Goal: Task Accomplishment & Management: Manage account settings

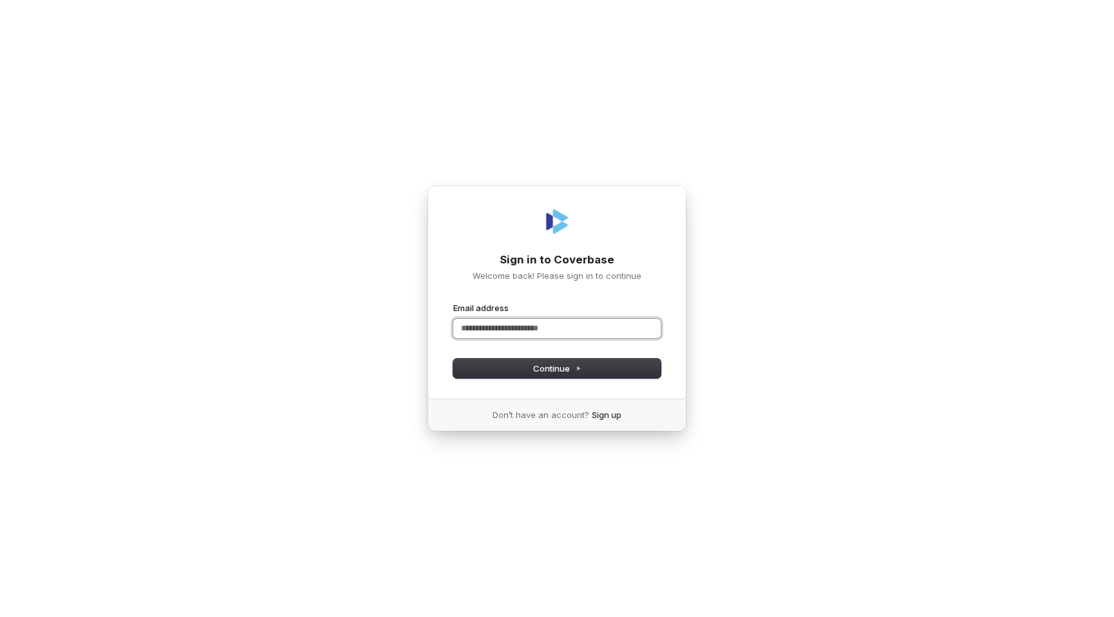
click at [489, 334] on input "Email address" at bounding box center [557, 328] width 208 height 19
click at [503, 325] on input "Email address" at bounding box center [557, 328] width 208 height 19
type input "****"
click at [0, 617] on com-1password-button at bounding box center [0, 617] width 0 height 0
type input "**********"
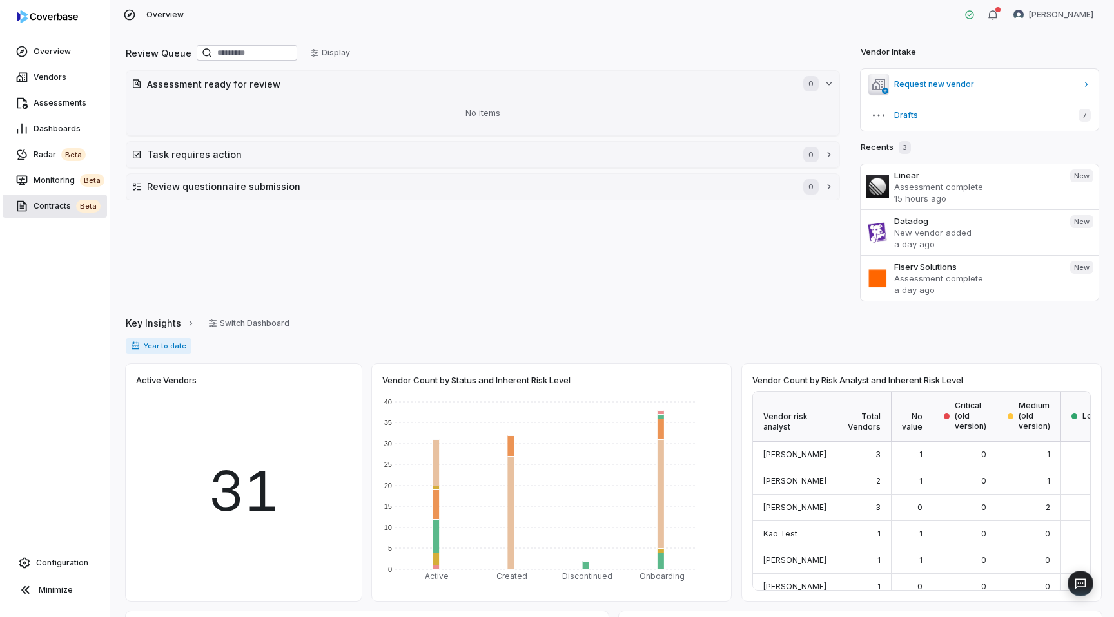
click at [48, 204] on span "Contracts beta" at bounding box center [67, 206] width 67 height 13
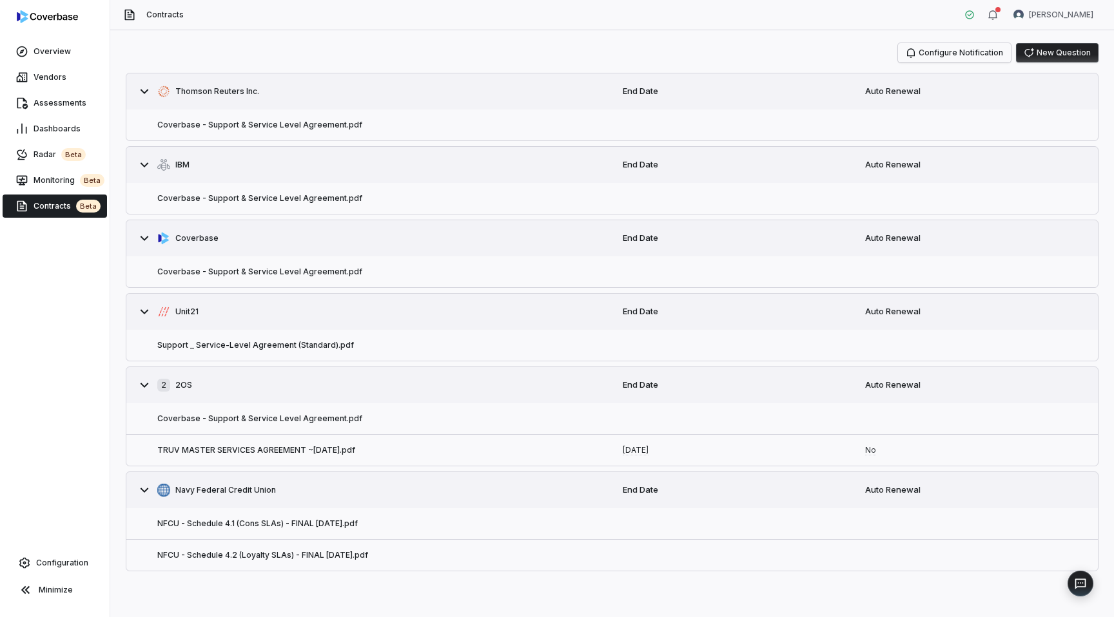
click at [915, 52] on icon "button" at bounding box center [911, 52] width 8 height 9
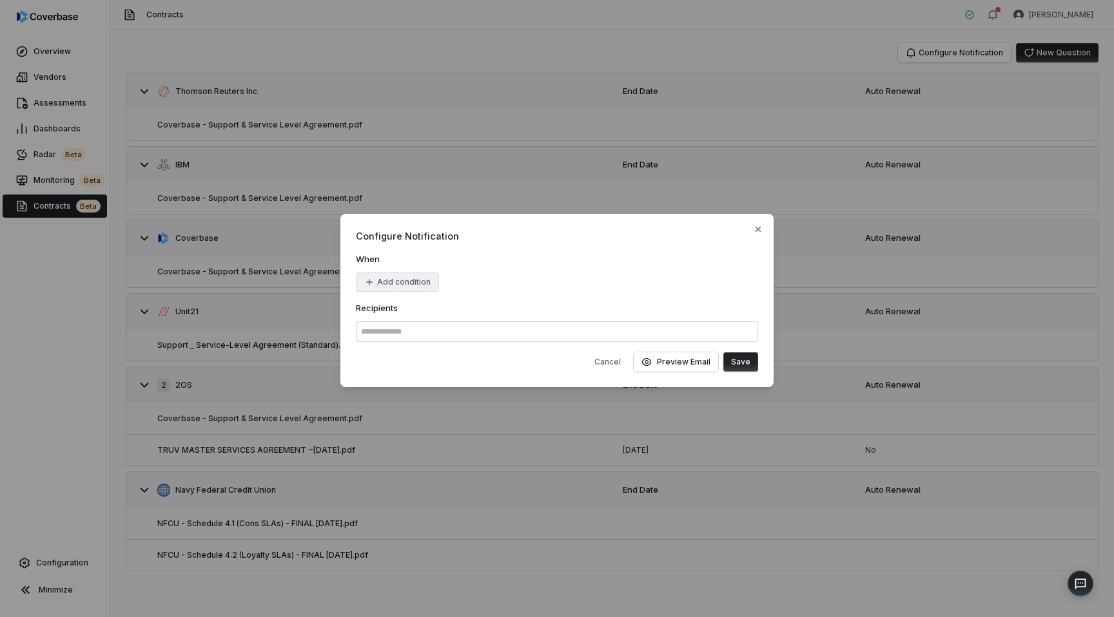
click at [382, 286] on button "Add condition" at bounding box center [397, 282] width 83 height 19
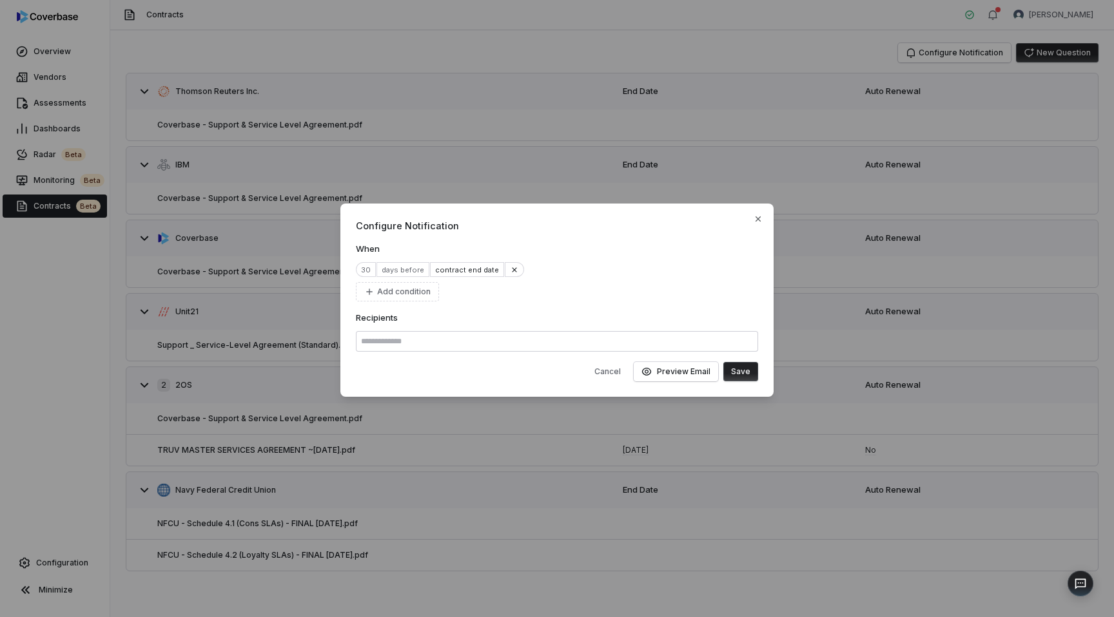
click at [743, 378] on button "Save" at bounding box center [740, 371] width 35 height 19
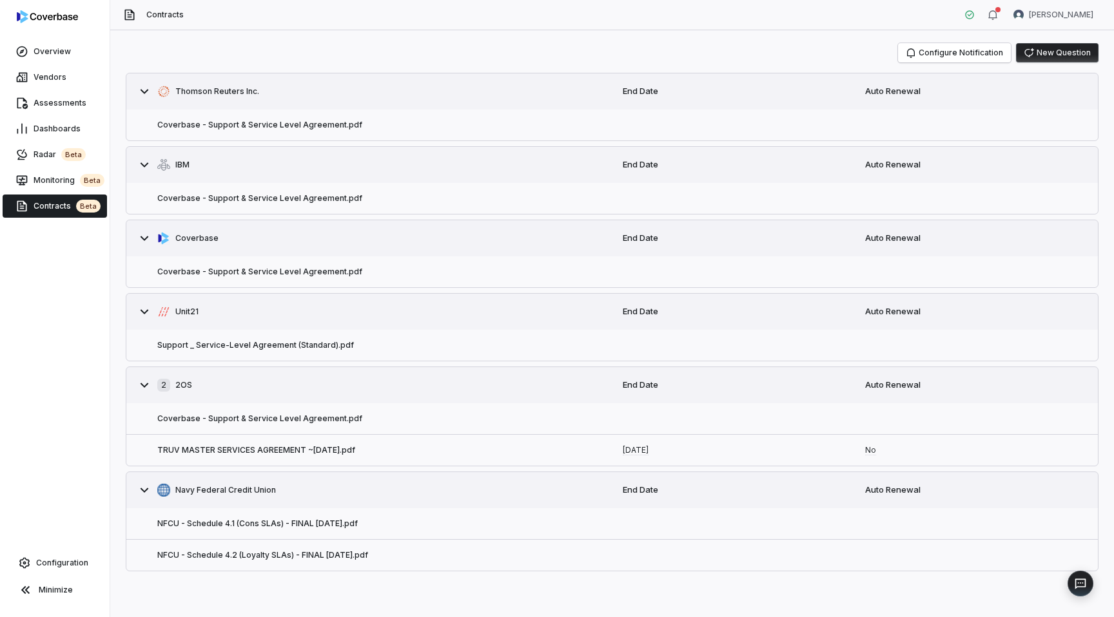
click at [944, 63] on div "Configure Notification New Question Thomson Reuters Inc. End Date Auto Renewal …" at bounding box center [612, 307] width 973 height 529
click at [936, 50] on button "Configure Notification" at bounding box center [954, 52] width 113 height 19
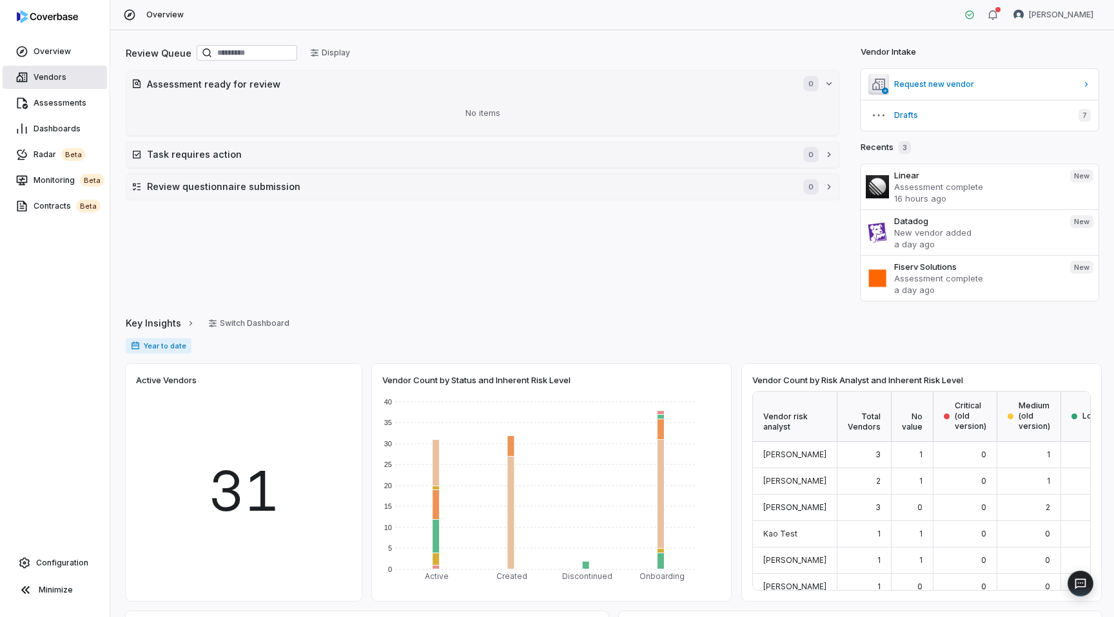
click at [46, 77] on span "Vendors" at bounding box center [50, 77] width 33 height 10
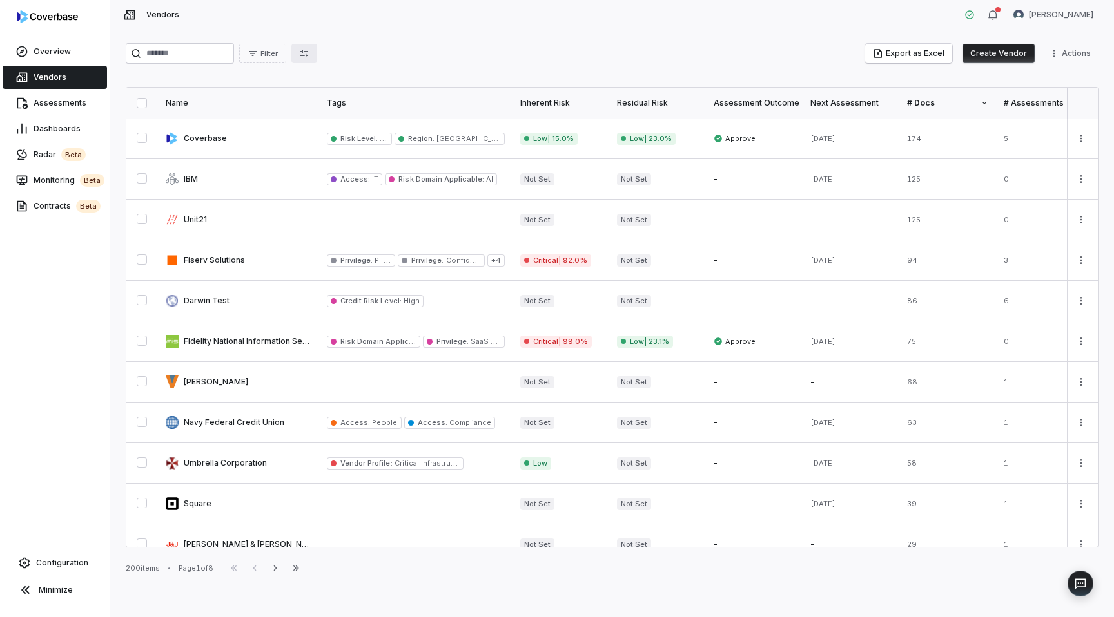
click at [309, 52] on icon "button" at bounding box center [304, 53] width 10 height 10
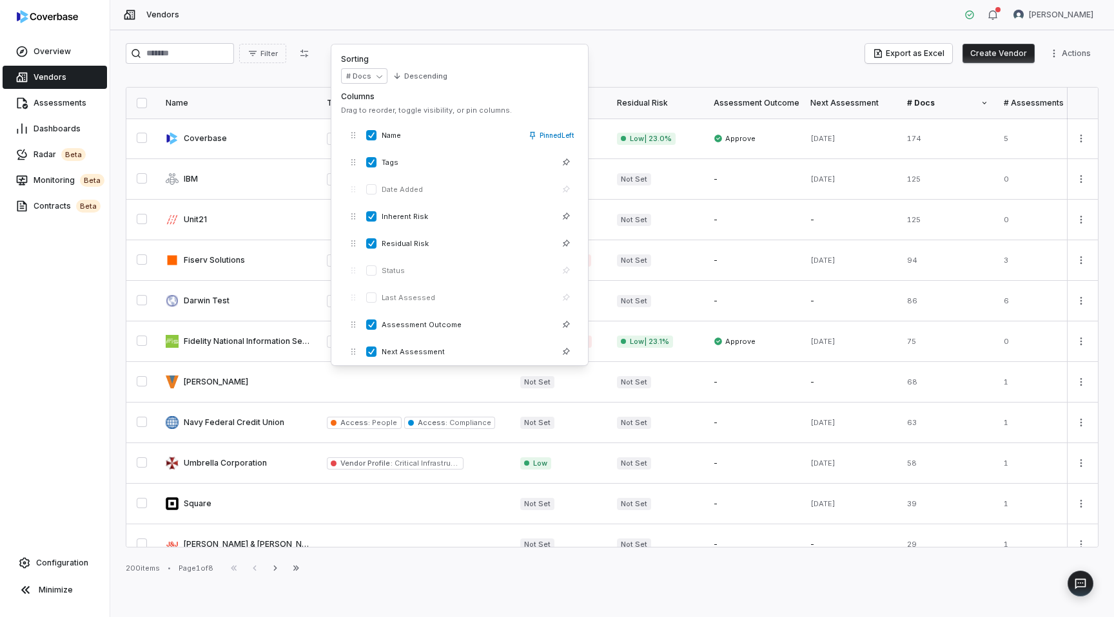
click at [280, 93] on th "Name" at bounding box center [238, 103] width 161 height 31
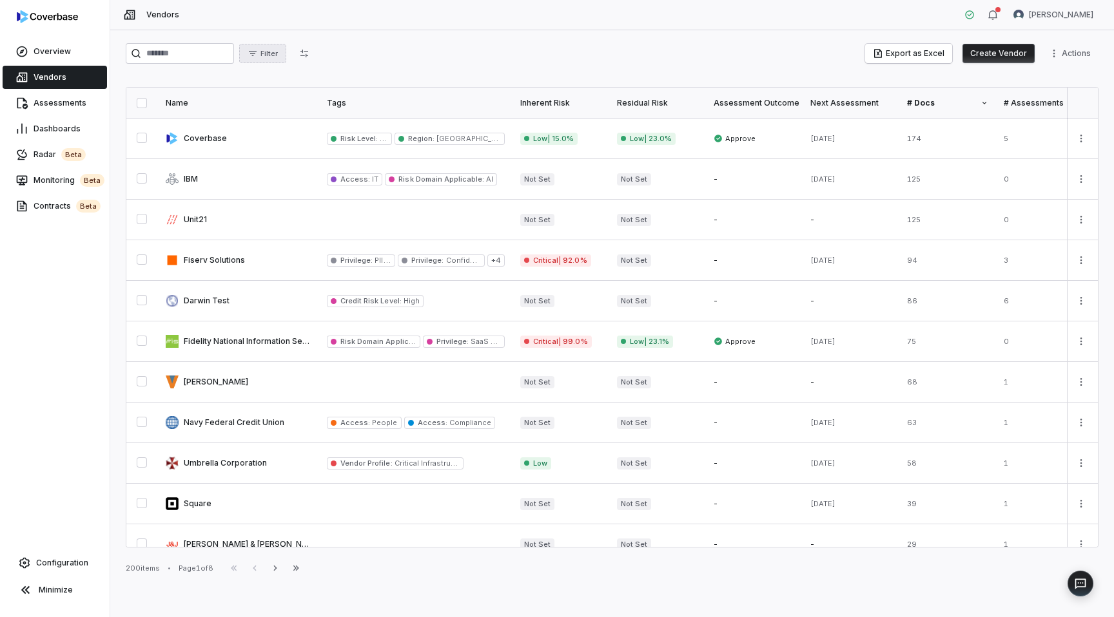
click at [267, 53] on button "Filter" at bounding box center [262, 53] width 47 height 19
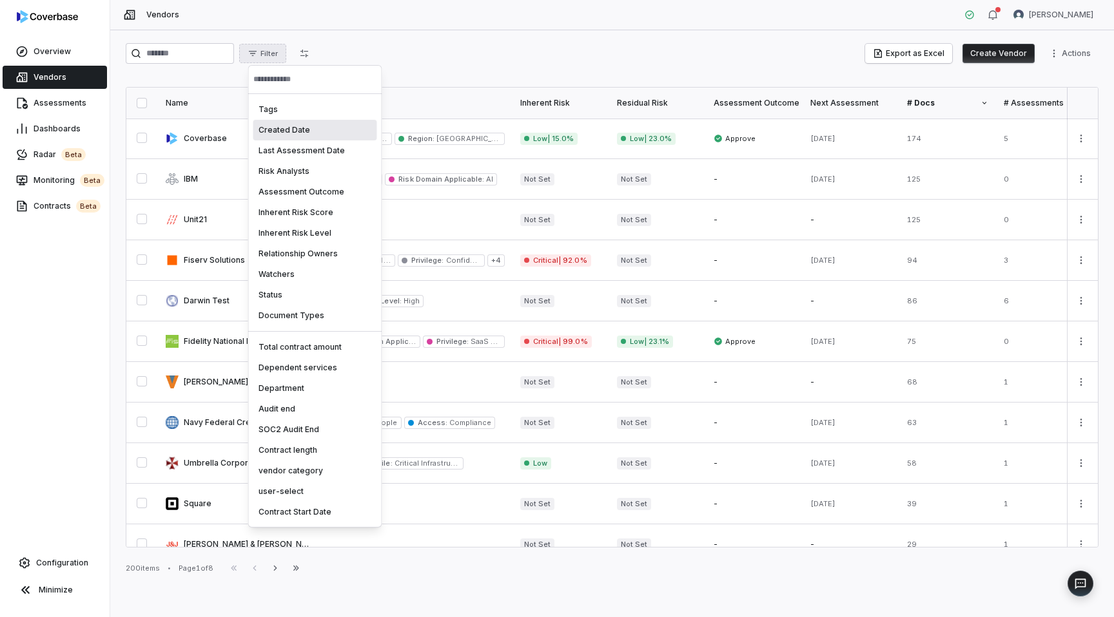
click at [283, 130] on div "Created Date" at bounding box center [315, 130] width 124 height 21
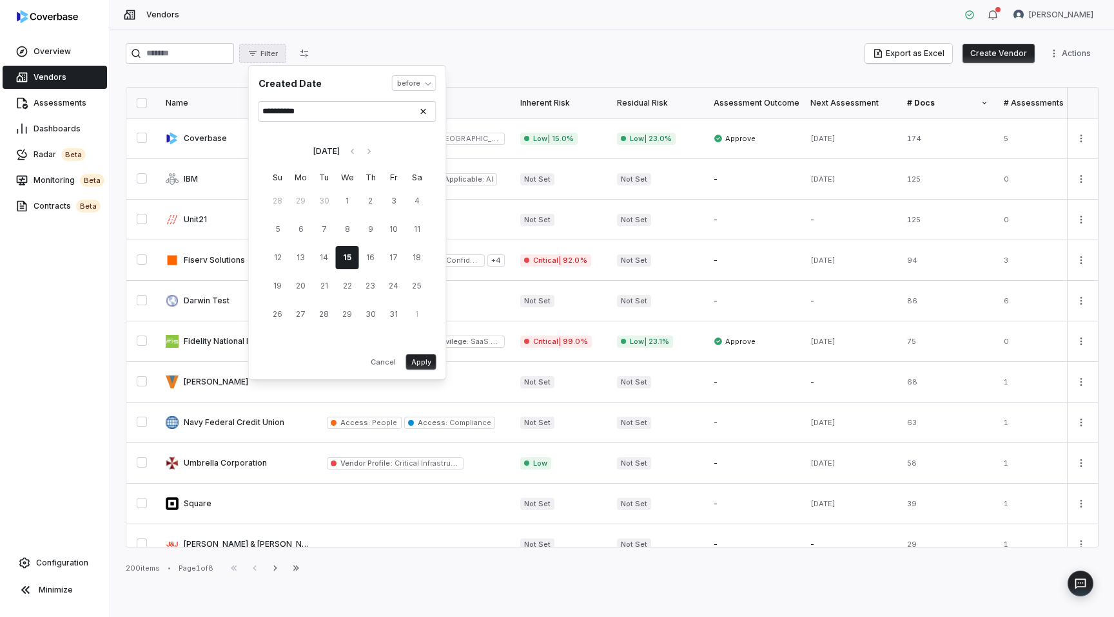
click at [424, 364] on button "Apply" at bounding box center [421, 361] width 30 height 15
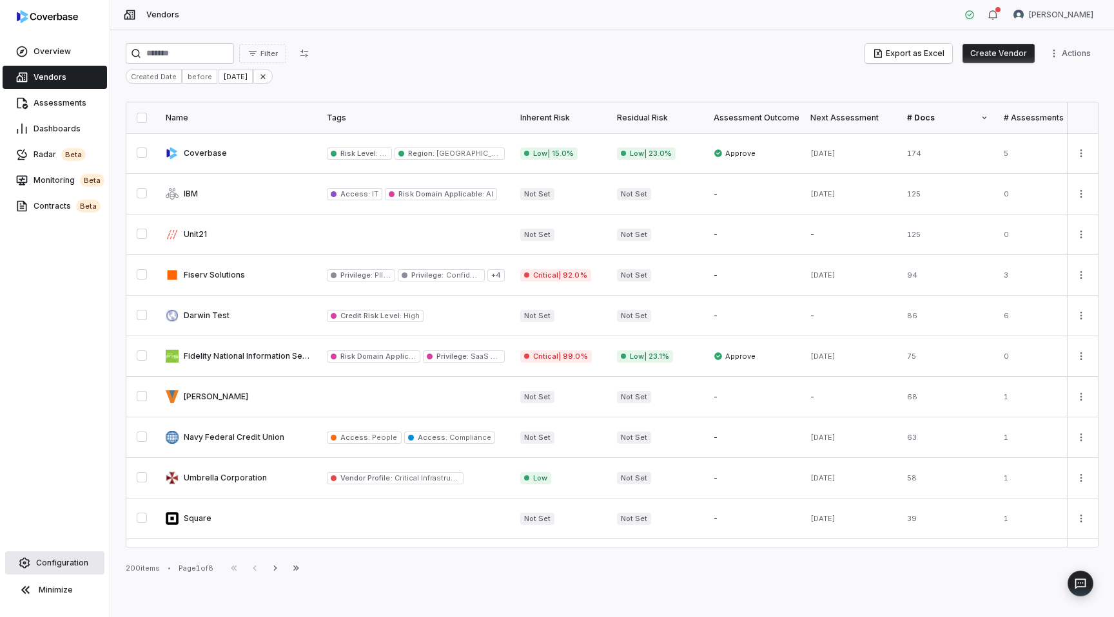
click at [54, 573] on link "Configuration" at bounding box center [54, 563] width 99 height 23
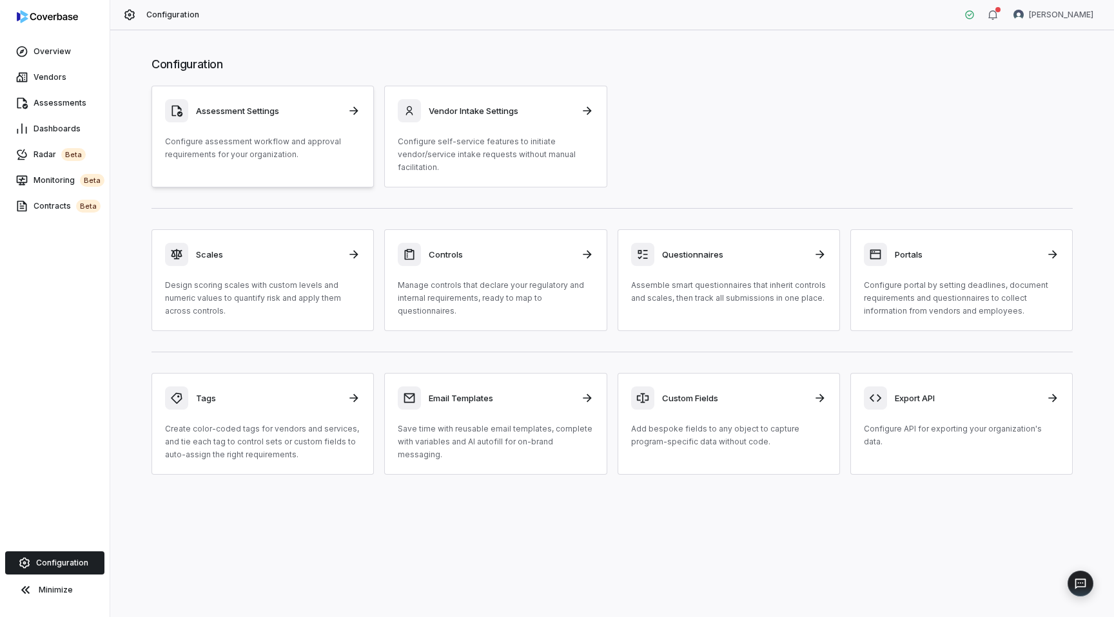
click at [253, 141] on p "Configure assessment workflow and approval requirements for your organization." at bounding box center [262, 148] width 195 height 26
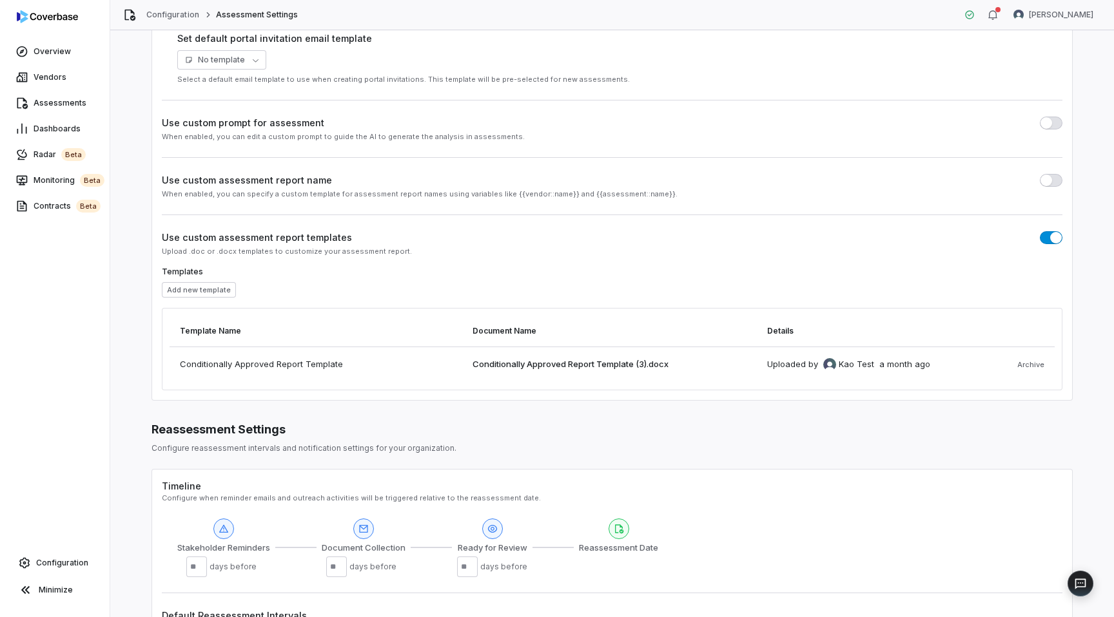
scroll to position [541, 0]
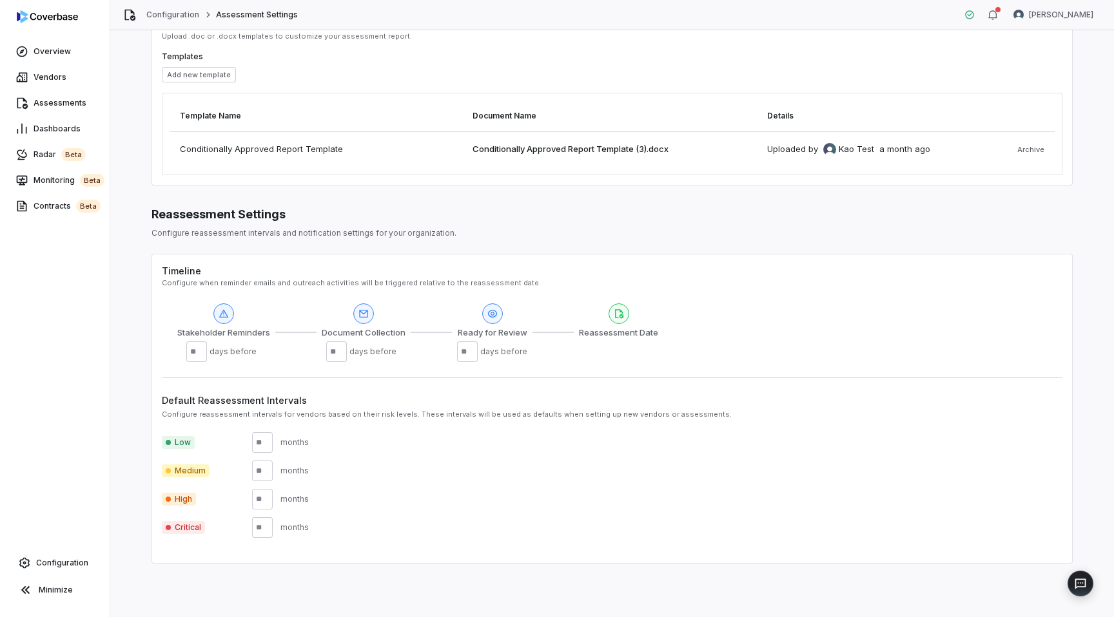
click at [487, 320] on div at bounding box center [492, 314] width 21 height 21
click at [364, 314] on icon at bounding box center [363, 314] width 10 height 10
click at [218, 314] on icon at bounding box center [223, 314] width 10 height 10
click at [315, 333] on div "Stakeholder Reminders * days before Document Collection ** days before Ready fo…" at bounding box center [417, 333] width 481 height 59
click at [55, 99] on span "Assessments" at bounding box center [60, 103] width 53 height 10
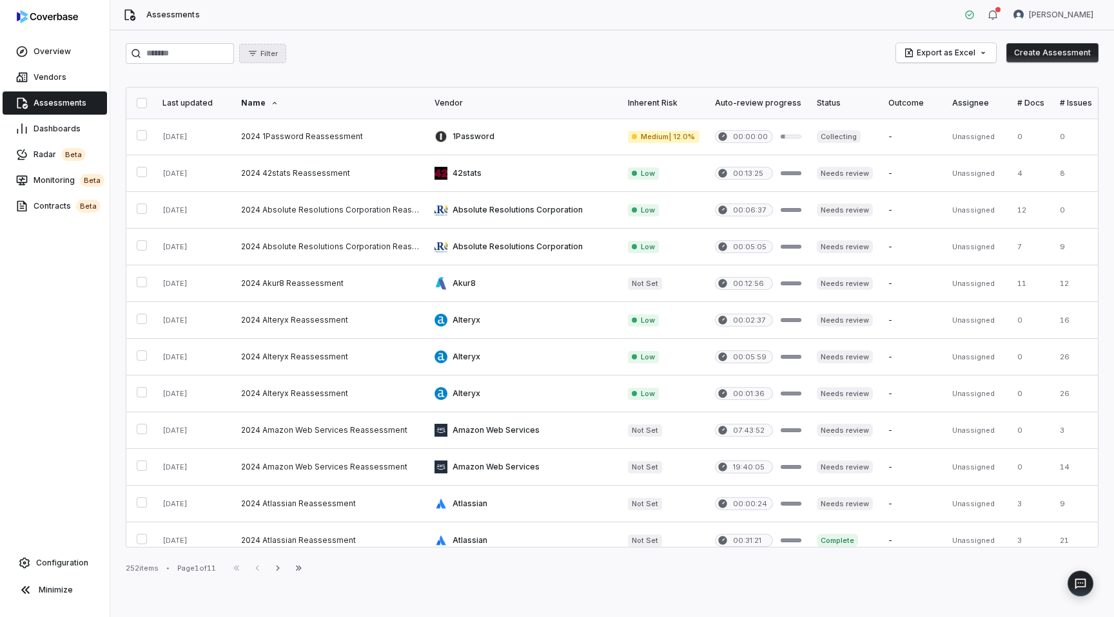
click at [273, 51] on span "Filter" at bounding box center [268, 54] width 17 height 10
click at [298, 127] on div "Assignee" at bounding box center [315, 133] width 124 height 21
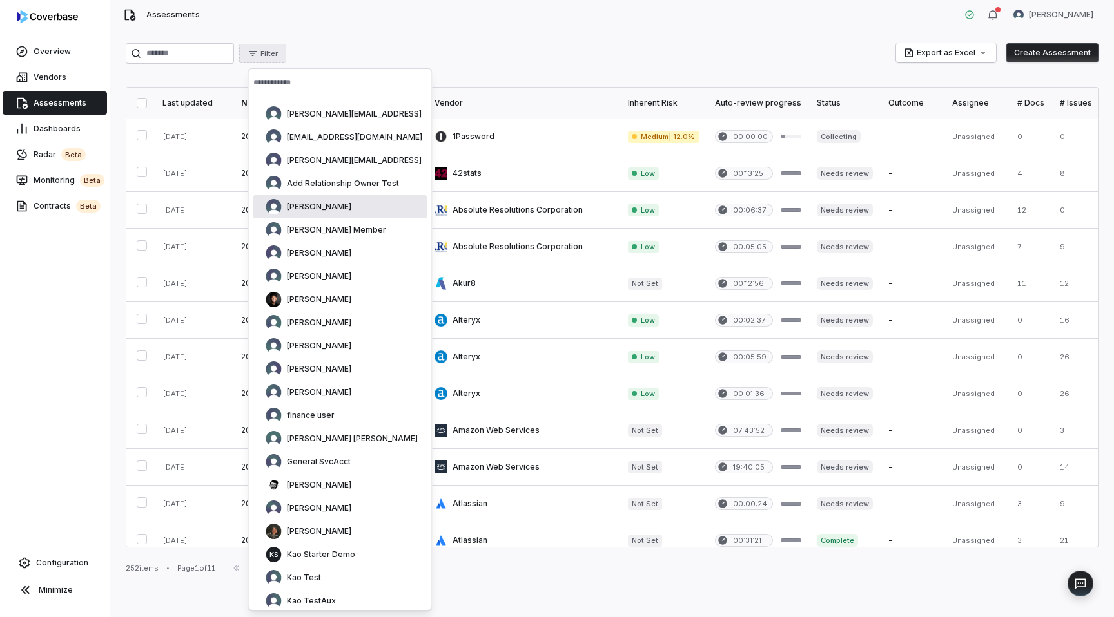
click at [301, 201] on div "Akhil Vaid" at bounding box center [308, 206] width 85 height 15
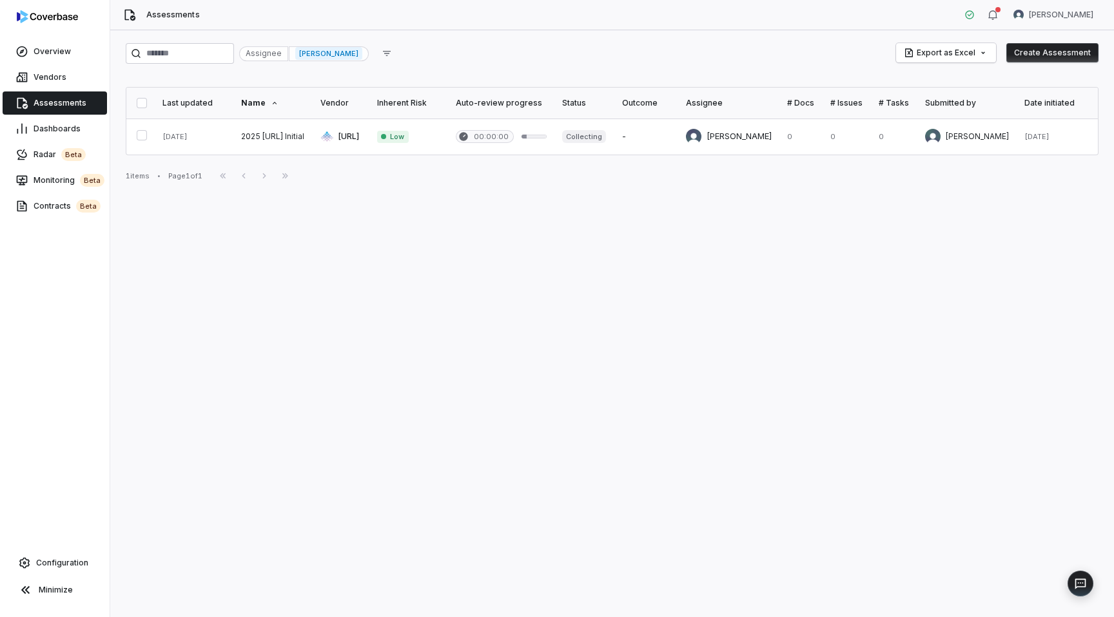
click at [269, 53] on div "Assignee" at bounding box center [263, 53] width 49 height 15
click at [325, 50] on span "Akhil Vaid" at bounding box center [328, 53] width 67 height 13
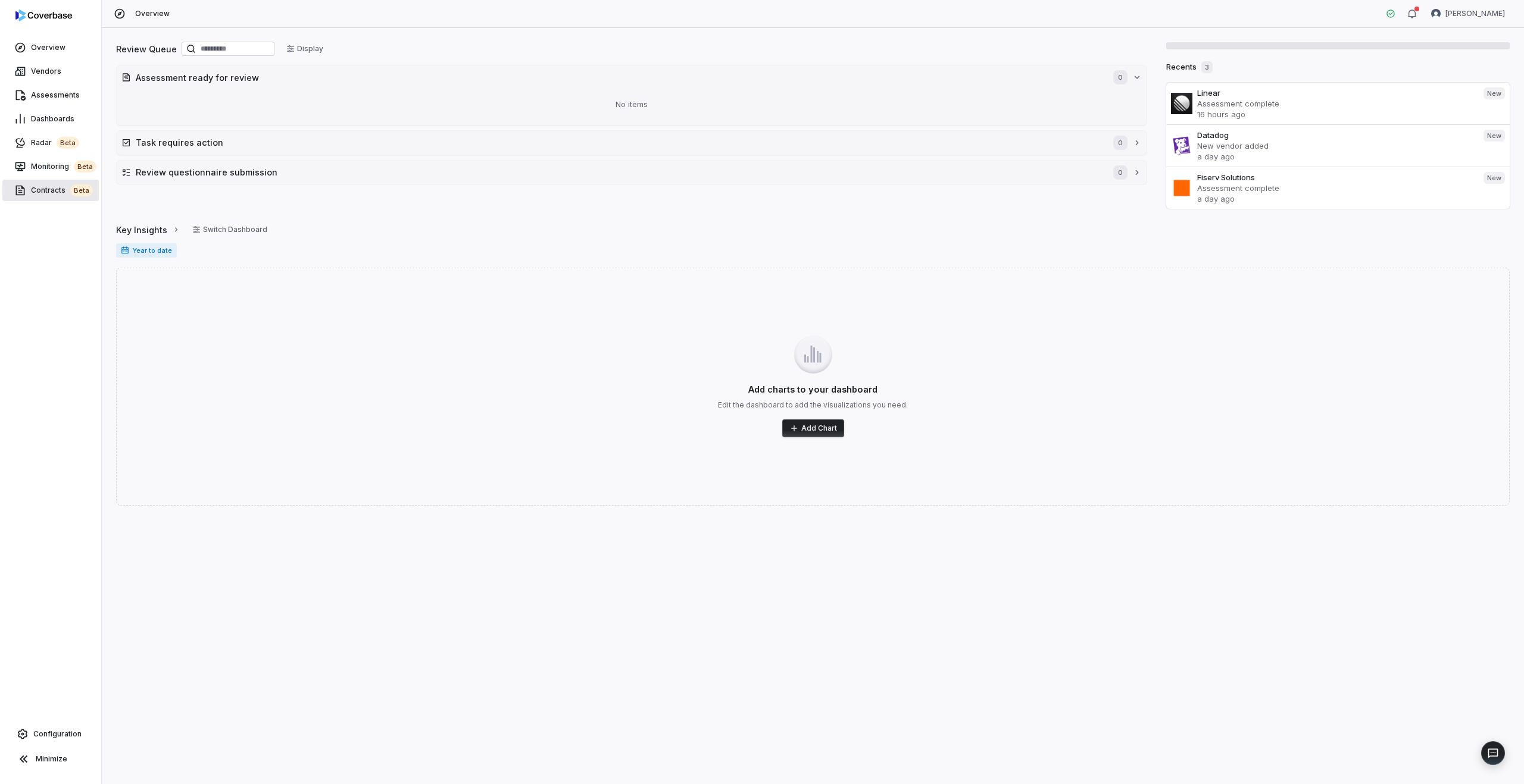
click at [40, 199] on link "Contracts beta" at bounding box center [51, 190] width 96 height 21
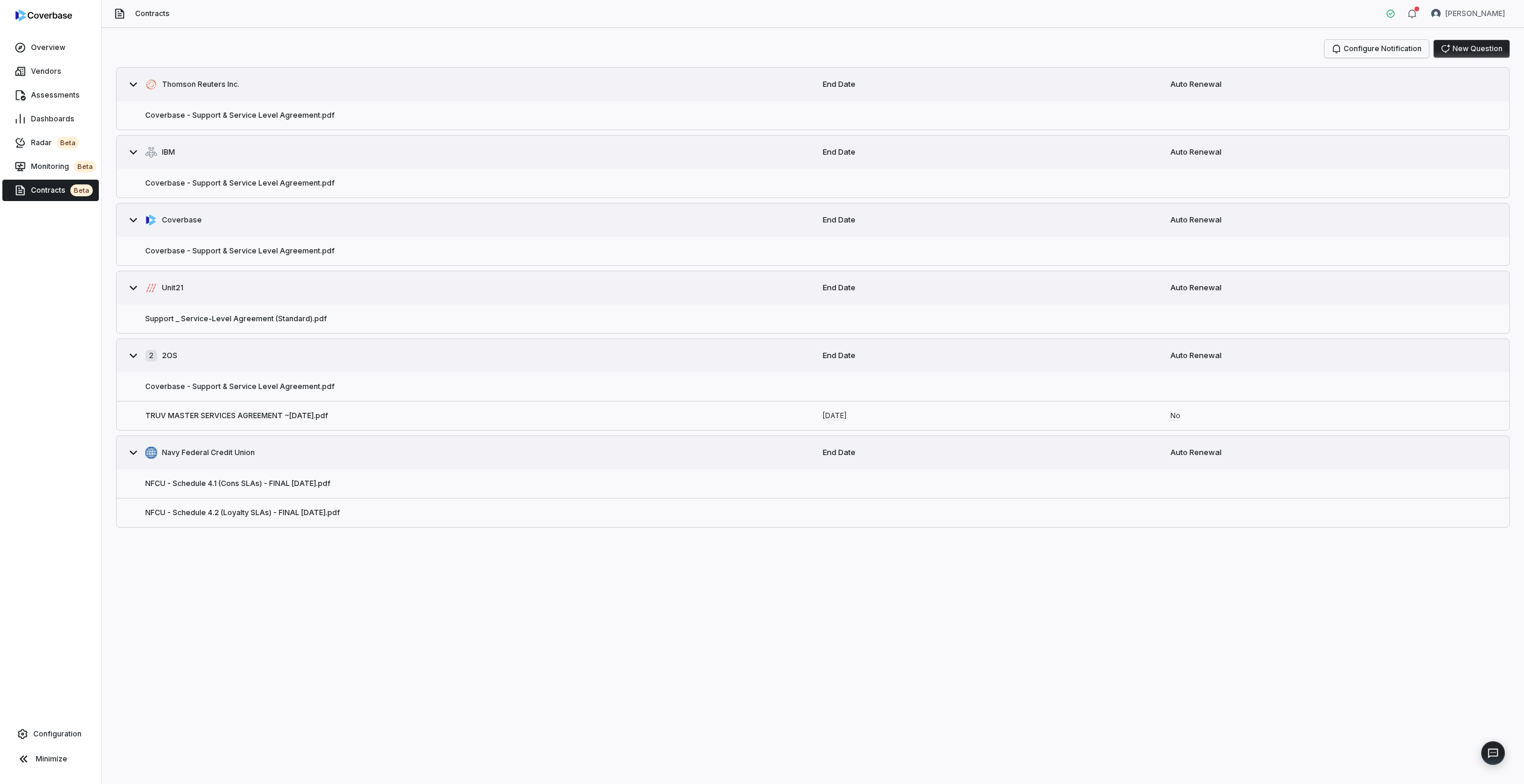
click at [1377, 44] on button "Configure Notification" at bounding box center [1376, 48] width 104 height 18
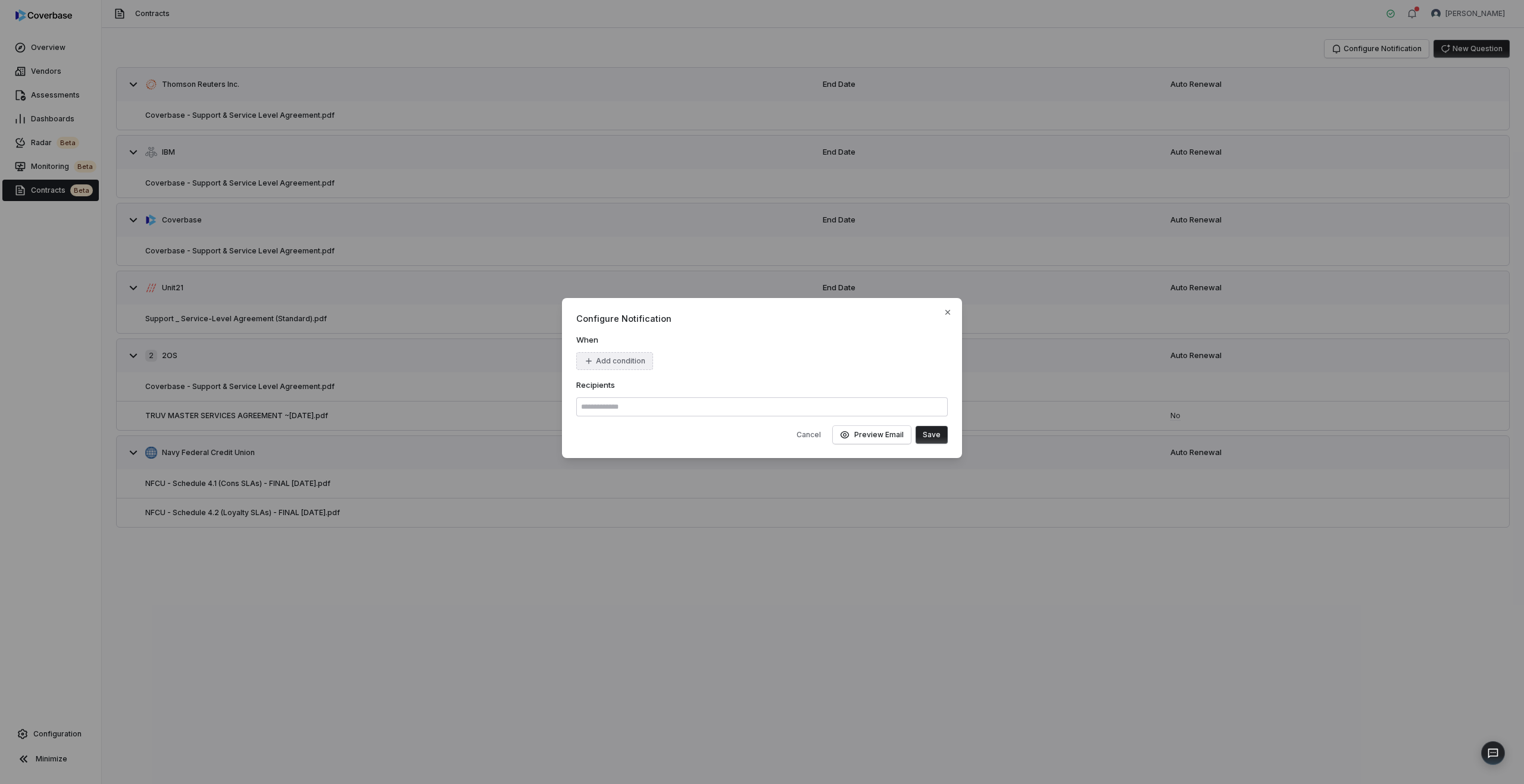
click at [630, 360] on button "Add condition" at bounding box center [614, 361] width 77 height 18
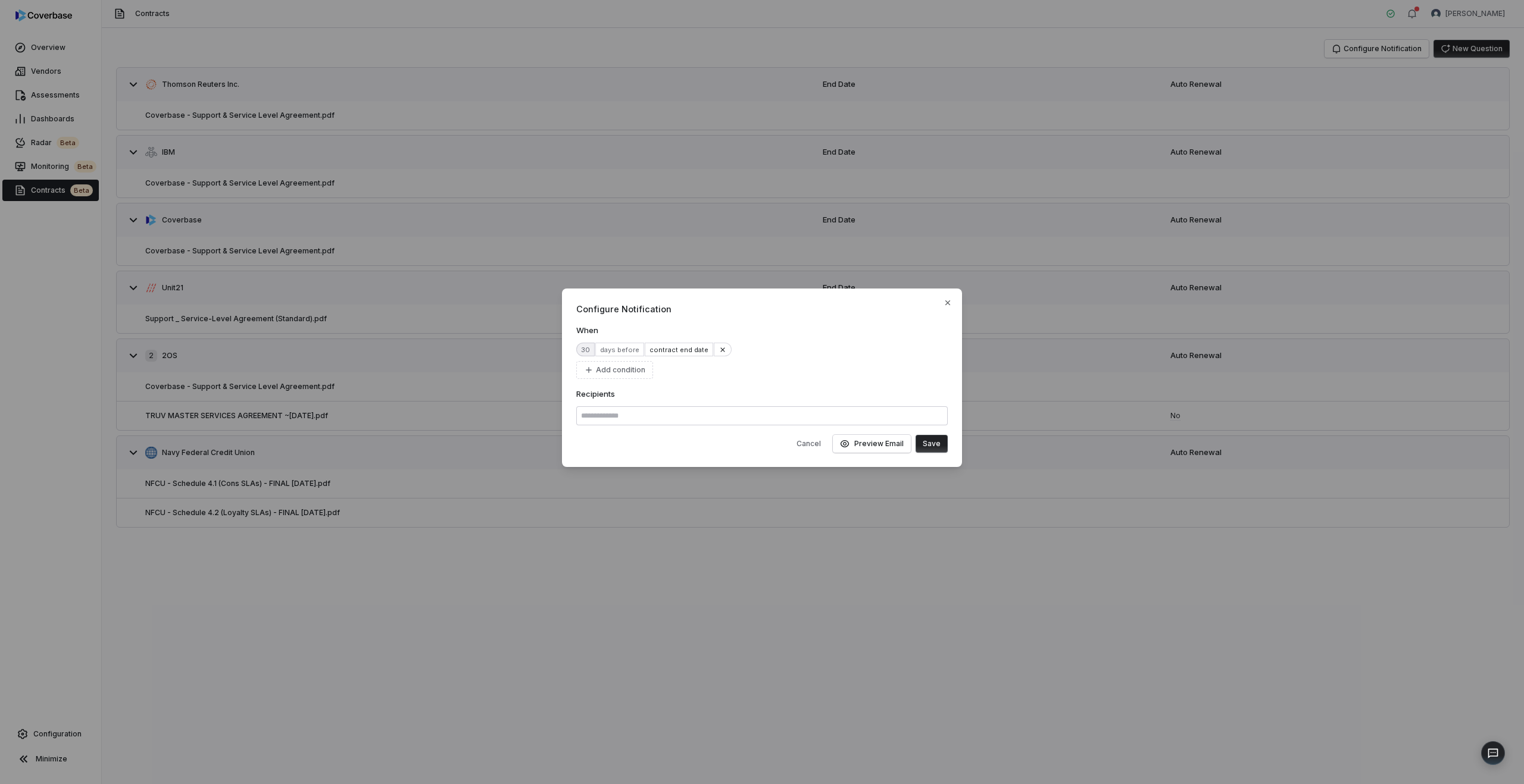
click at [582, 353] on div "30" at bounding box center [586, 349] width 18 height 14
click at [597, 375] on input "**" at bounding box center [614, 372] width 62 height 14
click at [664, 354] on div "contract end date" at bounding box center [678, 349] width 67 height 14
click at [759, 351] on div "30 days before contract end date" at bounding box center [762, 349] width 371 height 14
click at [613, 349] on div "days before" at bounding box center [620, 349] width 49 height 14
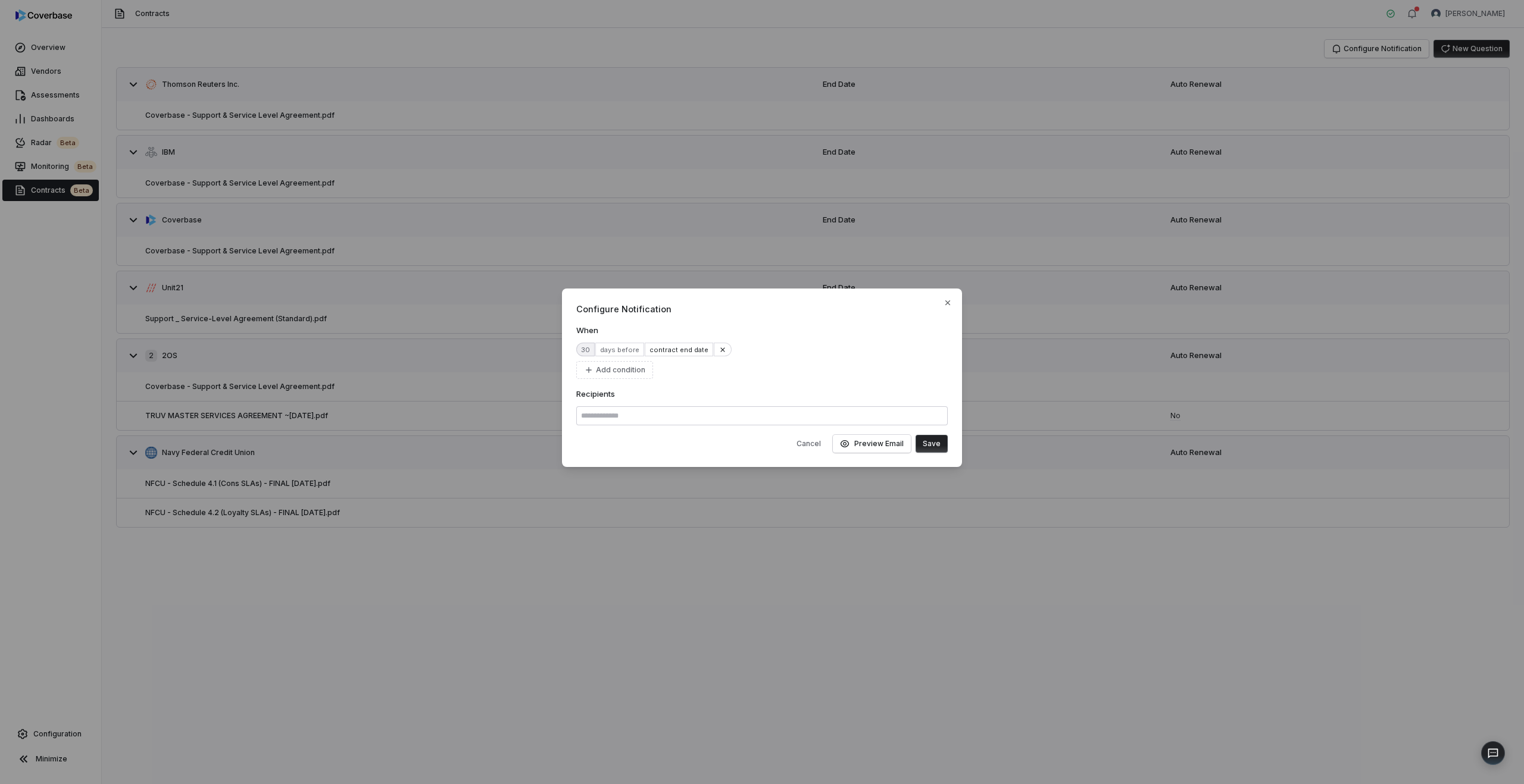
click at [583, 351] on div "30" at bounding box center [586, 349] width 18 height 14
click at [788, 406] on div at bounding box center [762, 416] width 371 height 19
click at [946, 297] on div "Configure Notification When 30 days before contract end date Add condition Reci…" at bounding box center [761, 378] width 400 height 178
click at [948, 302] on icon "button" at bounding box center [947, 302] width 5 height 5
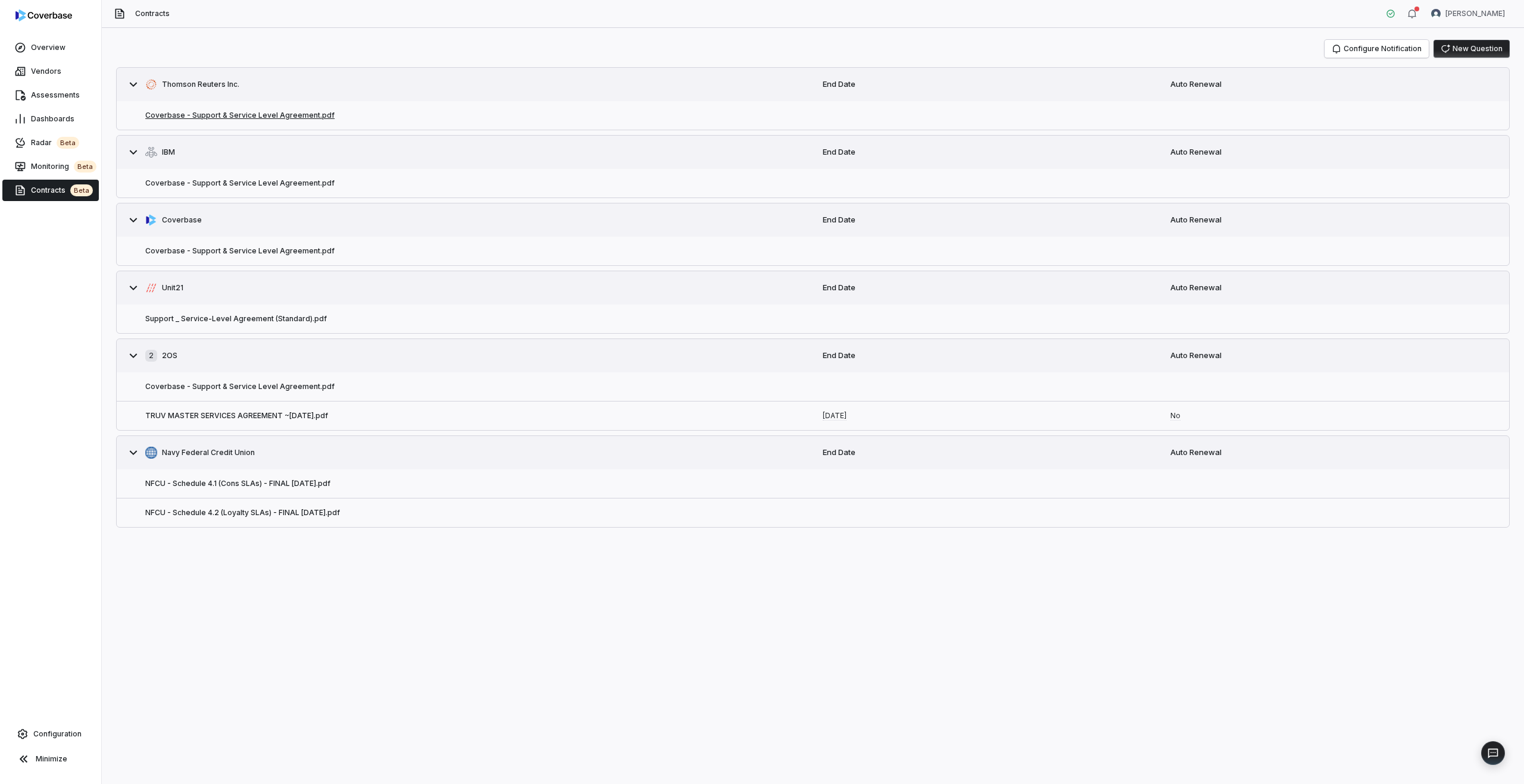
click at [306, 115] on button "Coverbase - Support & Service Level Agreement.pdf" at bounding box center [239, 115] width 189 height 9
click at [283, 117] on button "Coverbase - Support & Service Level Agreement.pdf" at bounding box center [239, 115] width 189 height 9
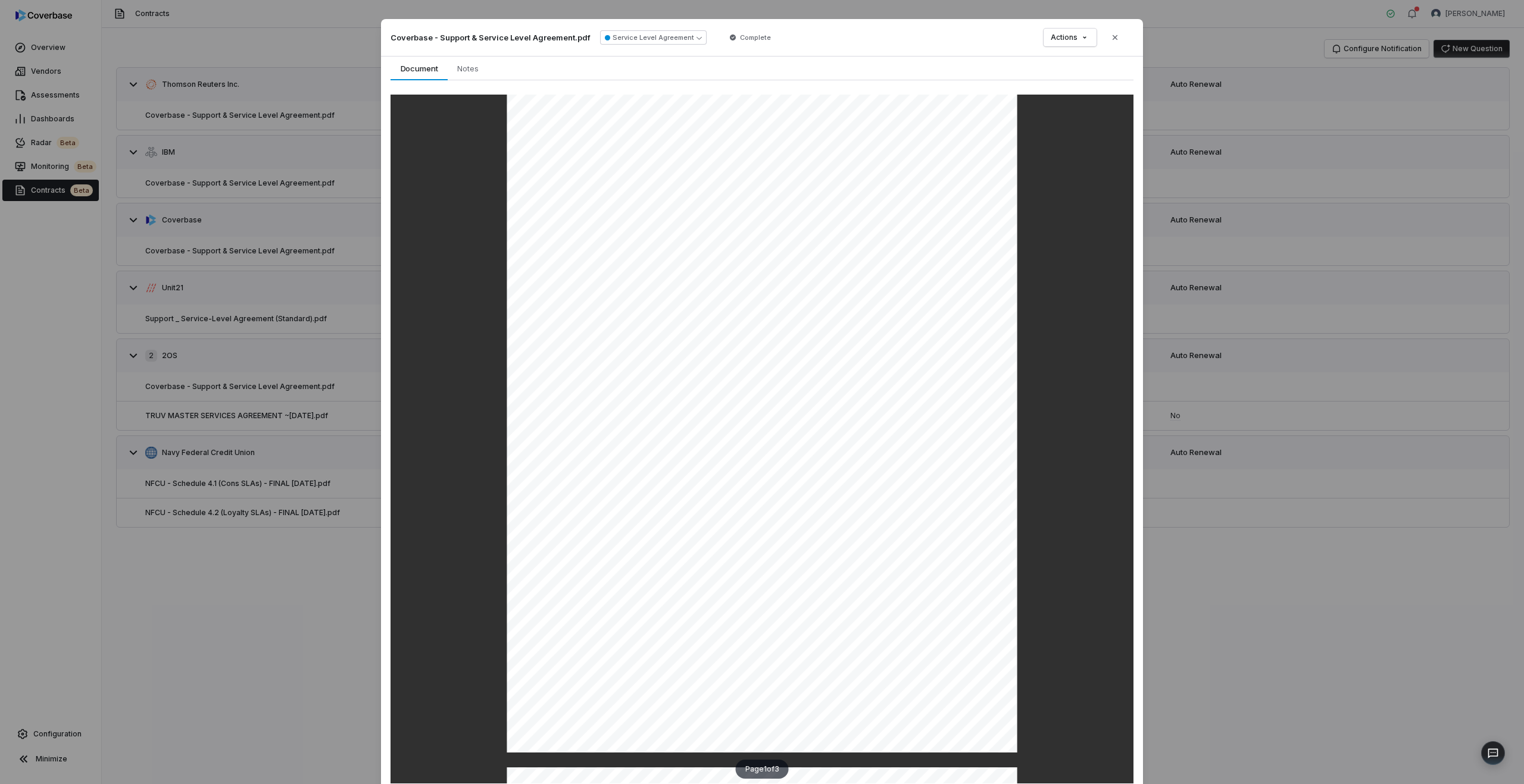
scroll to position [11, 0]
click at [265, 272] on div "Document Preview Coverbase - Support & Service Level Agreement.pdf Service Leve…" at bounding box center [762, 422] width 1524 height 845
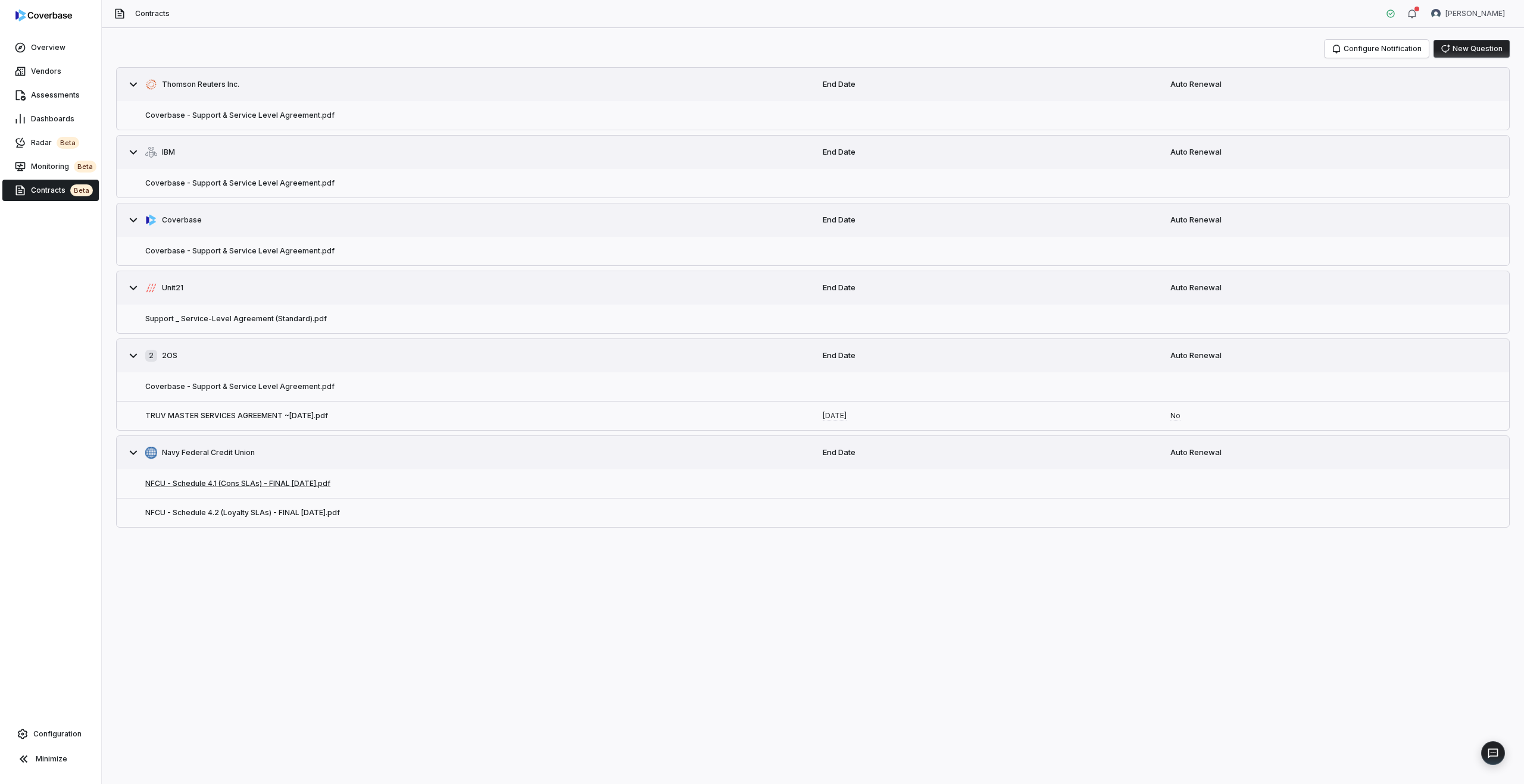
click at [257, 484] on button "NFCU - Schedule 4.1 (Cons SLAs) - FINAL 10.23.23.pdf" at bounding box center [237, 484] width 185 height 9
click at [1395, 46] on button "Configure Notification" at bounding box center [1376, 48] width 104 height 18
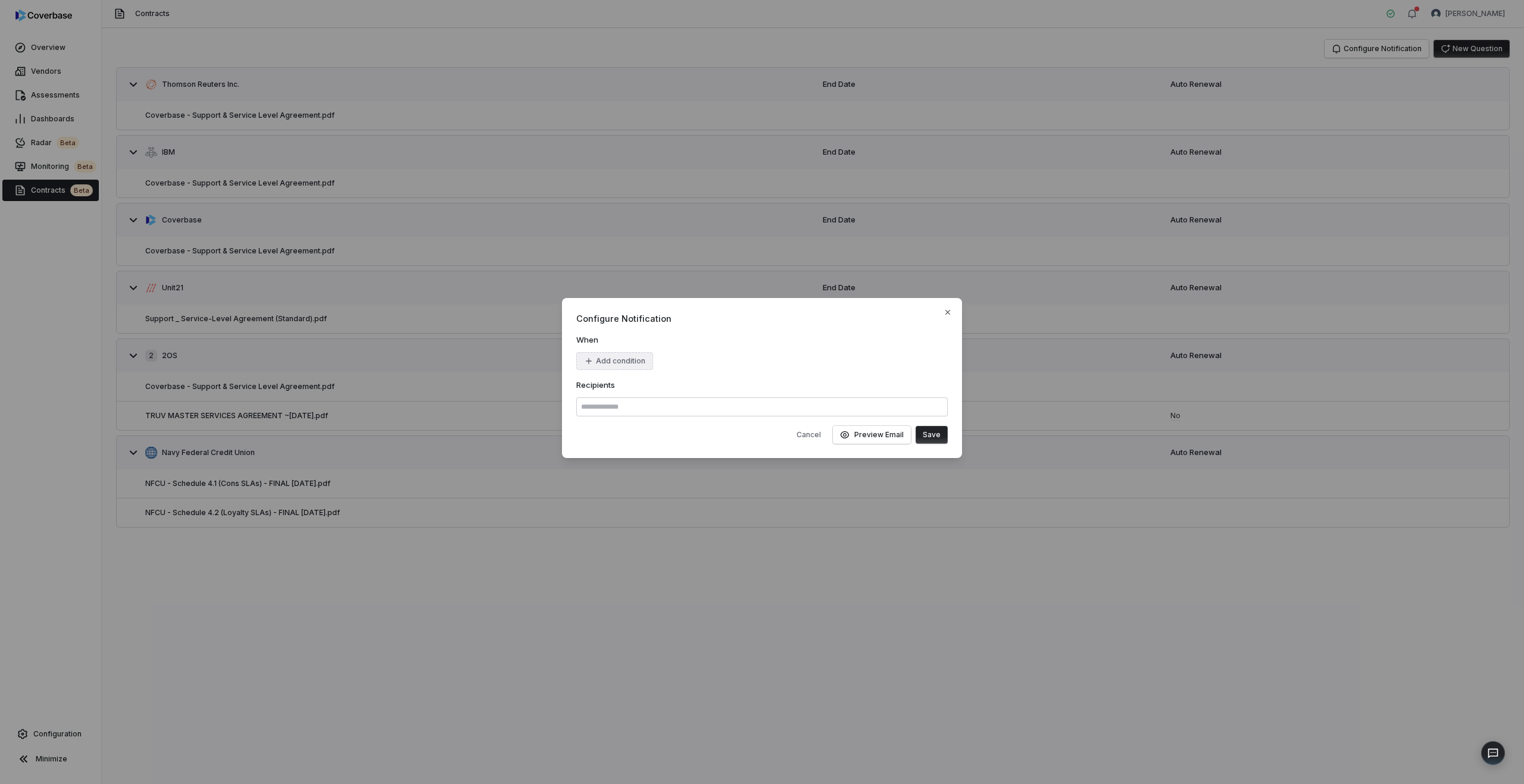
click at [609, 364] on button "Add condition" at bounding box center [614, 361] width 77 height 18
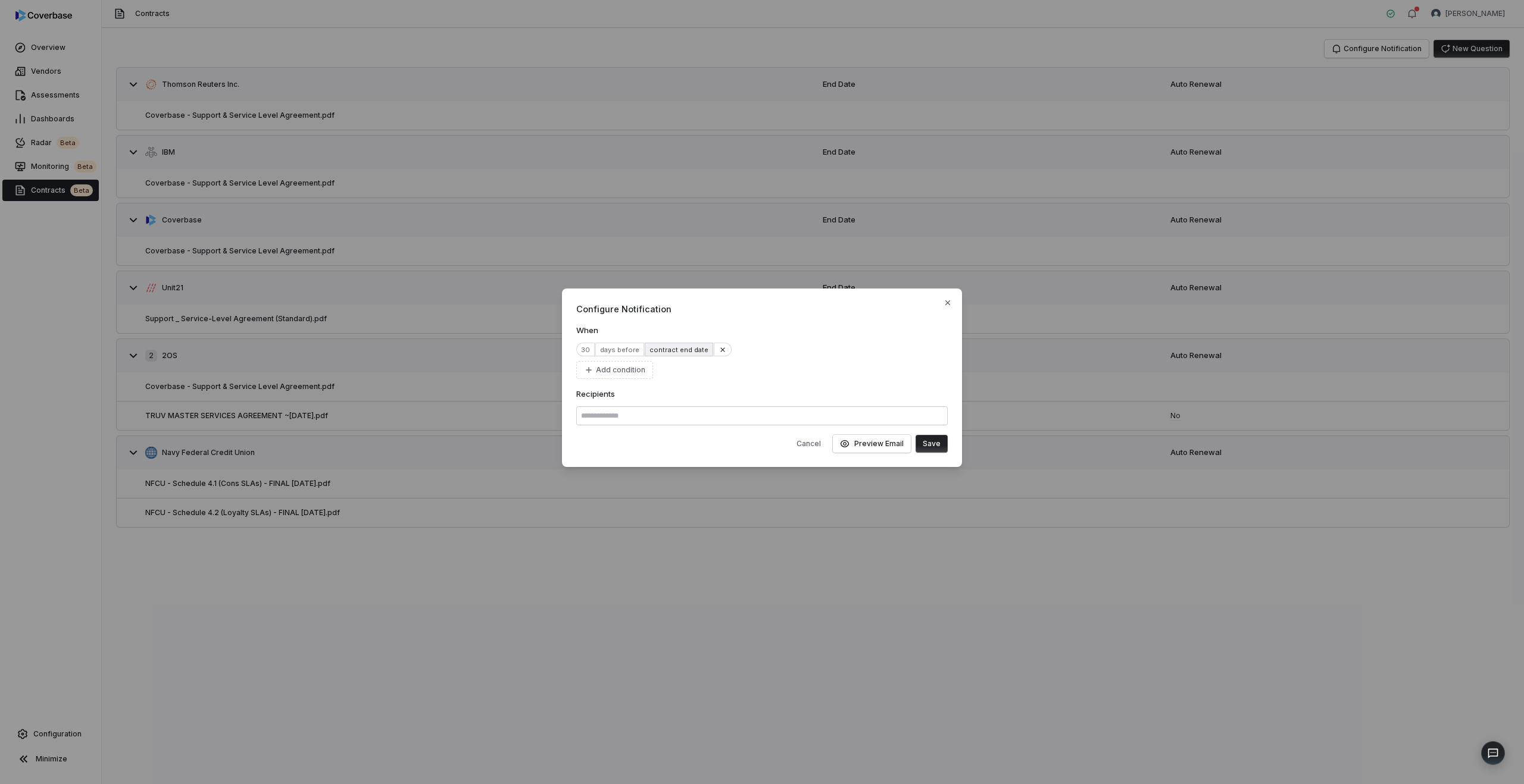
click at [668, 350] on div "contract end date" at bounding box center [678, 349] width 67 height 14
click at [658, 321] on div "Configure Notification When 30 days before contract end date Add condition Reci…" at bounding box center [761, 378] width 400 height 178
click at [679, 351] on div "contract end date" at bounding box center [678, 349] width 67 height 14
click at [673, 340] on div "When 30 days before contract end date Add condition" at bounding box center [762, 352] width 371 height 54
click at [943, 306] on icon "button" at bounding box center [948, 303] width 9 height 9
